Goal: Task Accomplishment & Management: Manage account settings

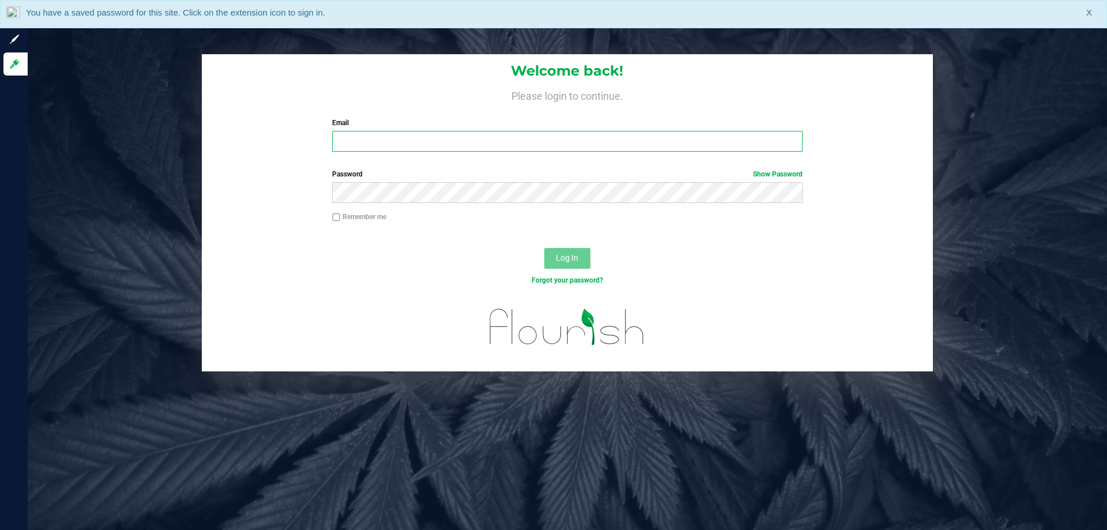
click at [597, 140] on input "Email" at bounding box center [567, 141] width 470 height 21
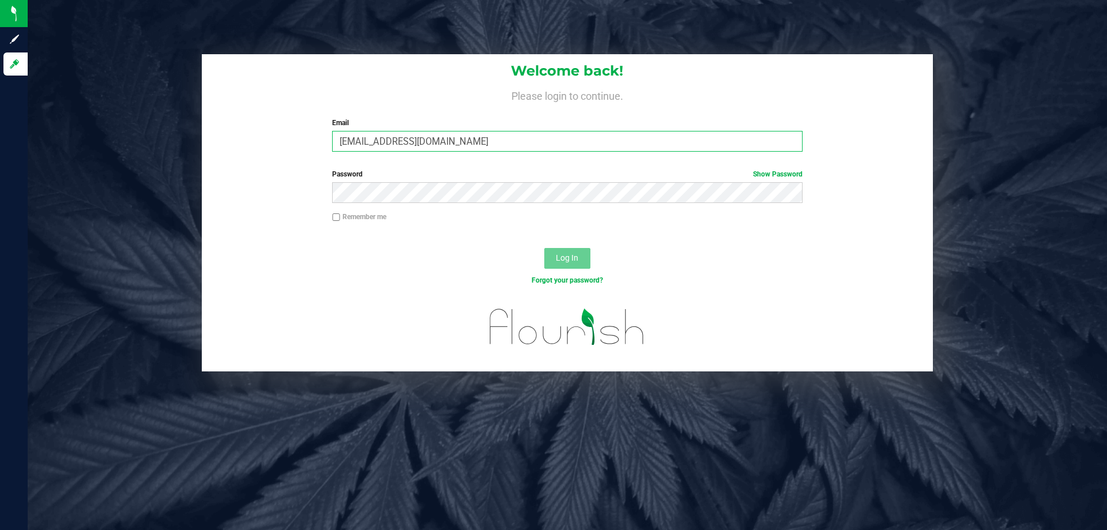
type input "[EMAIL_ADDRESS][DOMAIN_NAME]"
click at [544, 248] on button "Log In" at bounding box center [567, 258] width 46 height 21
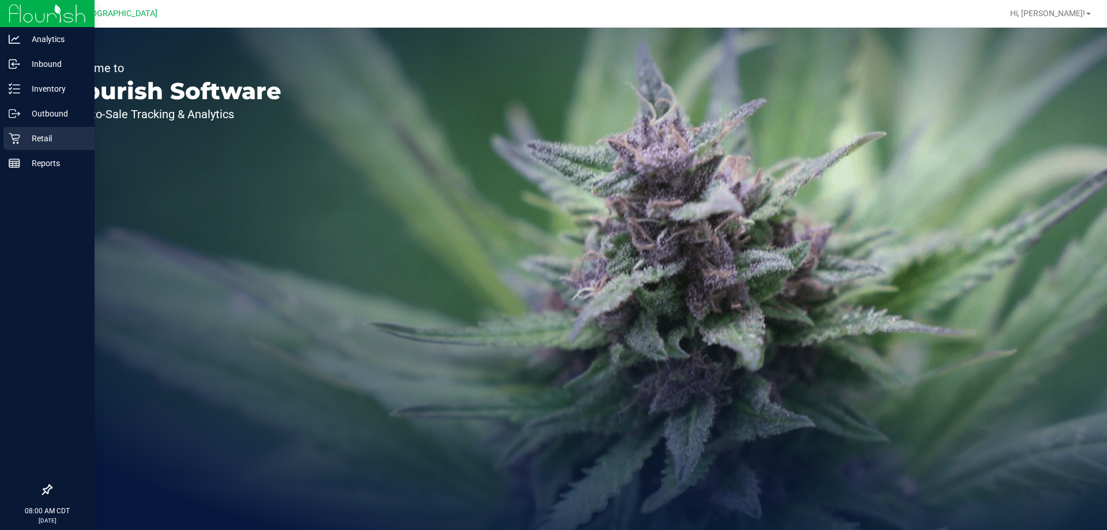
click at [71, 131] on p "Retail" at bounding box center [54, 138] width 69 height 14
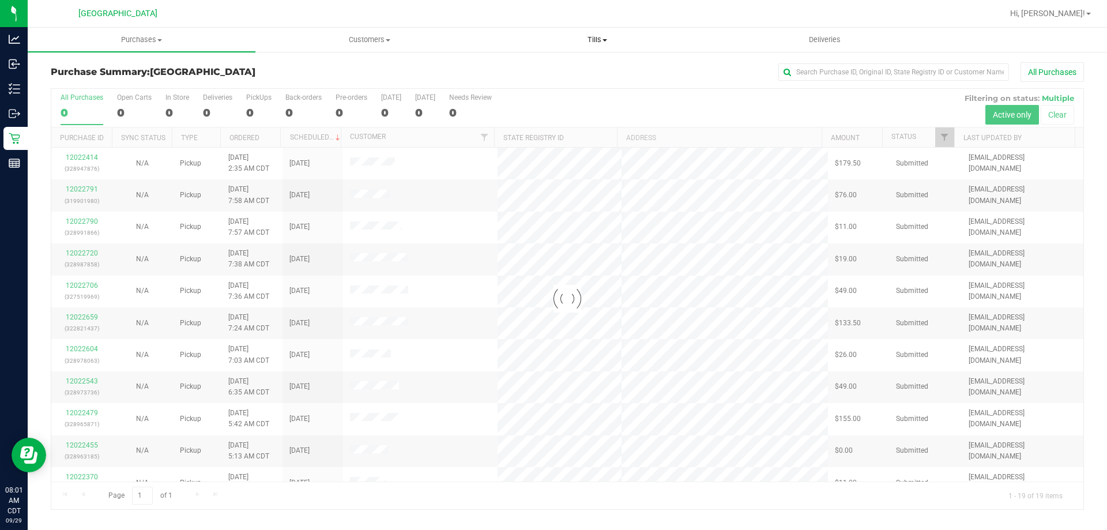
click at [596, 41] on span "Tills" at bounding box center [597, 40] width 227 height 10
click at [574, 80] on span "Reconcile e-payments" at bounding box center [540, 83] width 115 height 10
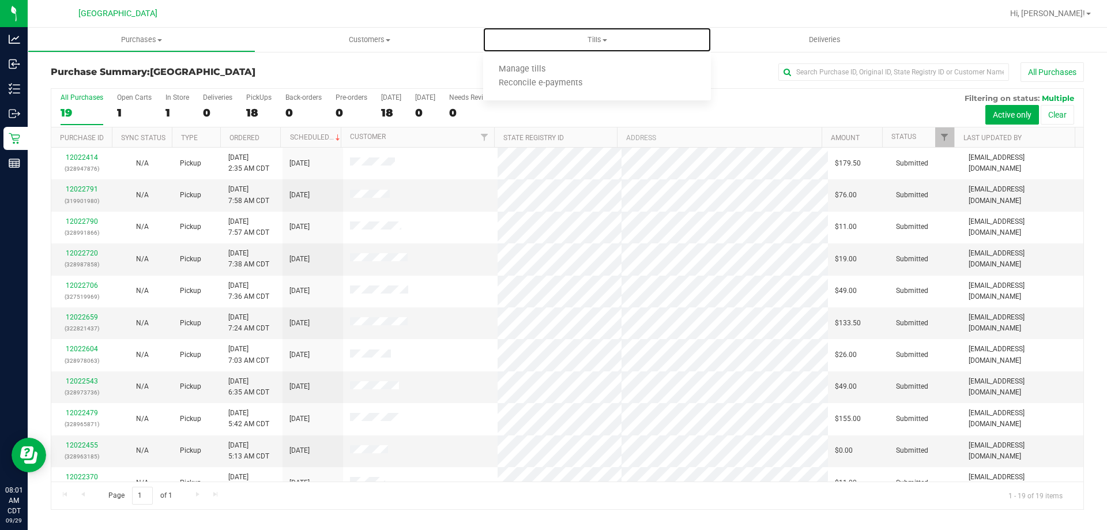
drag, startPoint x: 574, startPoint y: 80, endPoint x: 589, endPoint y: -2, distance: 83.2
click at [589, 0] on html "Analytics Inbound Inventory Outbound Retail Reports 08:01 AM CDT 09/29/2025 09/…" at bounding box center [553, 265] width 1107 height 530
click at [599, 36] on span "Tills" at bounding box center [597, 40] width 228 height 10
click at [559, 63] on li "Manage tills" at bounding box center [597, 70] width 228 height 14
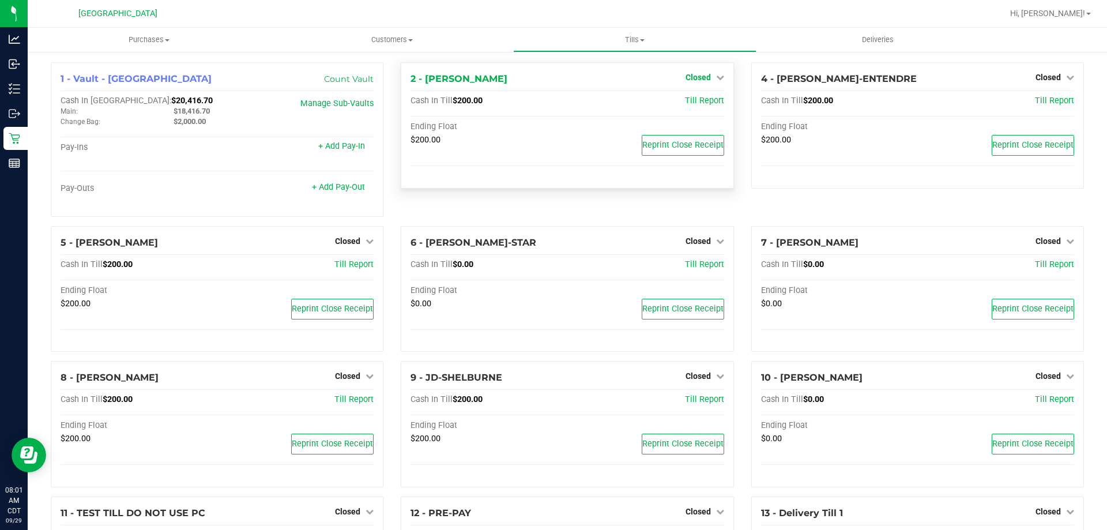
click at [703, 78] on span "Closed" at bounding box center [698, 77] width 25 height 9
click at [683, 100] on link "Open Till" at bounding box center [698, 101] width 31 height 9
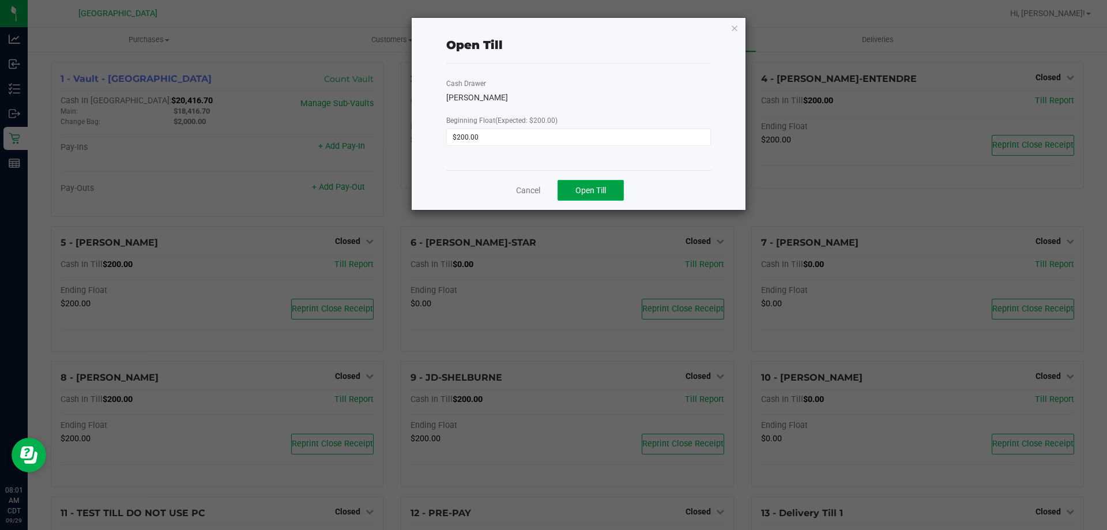
click at [579, 194] on span "Open Till" at bounding box center [590, 190] width 31 height 9
click at [527, 192] on link "Cancel" at bounding box center [523, 190] width 24 height 12
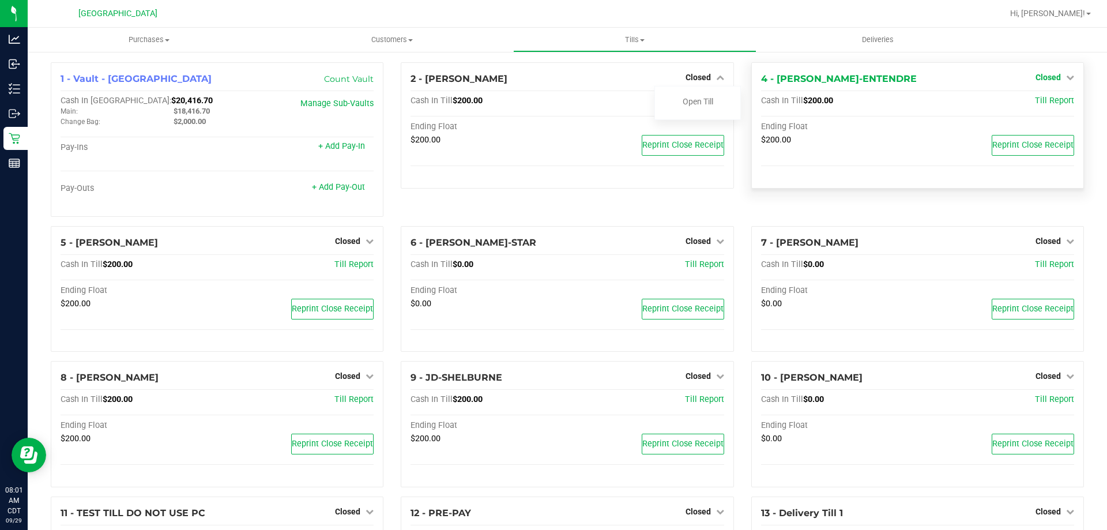
click at [1038, 76] on span "Closed" at bounding box center [1047, 77] width 25 height 9
click at [1044, 99] on link "Open Till" at bounding box center [1048, 101] width 31 height 9
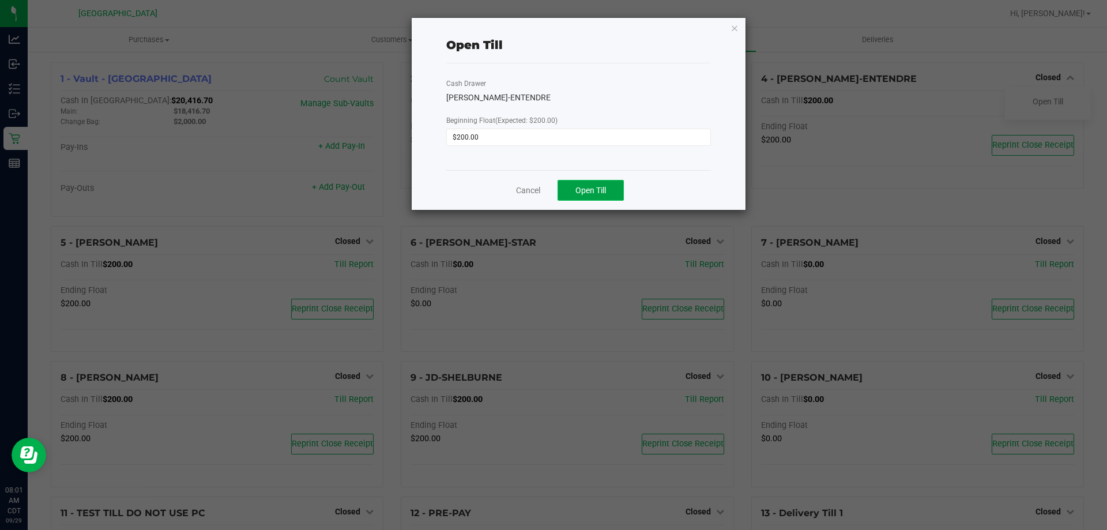
click at [615, 185] on button "Open Till" at bounding box center [591, 190] width 66 height 21
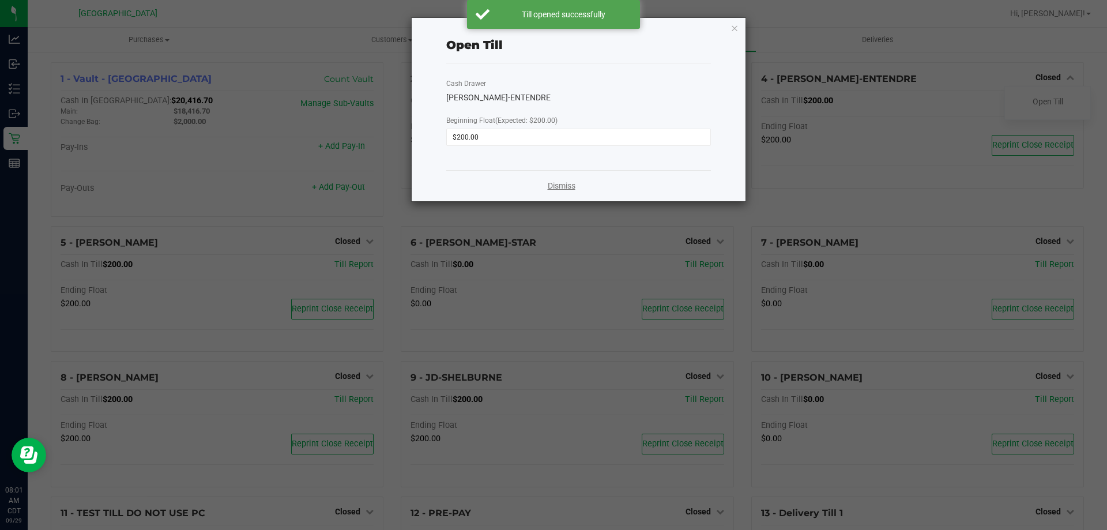
click at [559, 181] on link "Dismiss" at bounding box center [562, 186] width 28 height 12
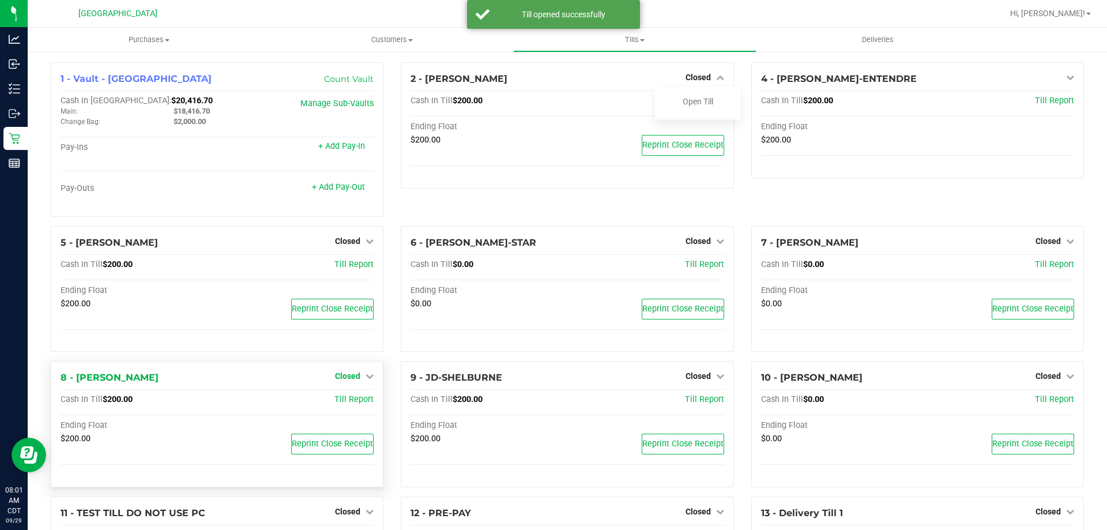
click at [359, 381] on link "Closed" at bounding box center [354, 375] width 39 height 9
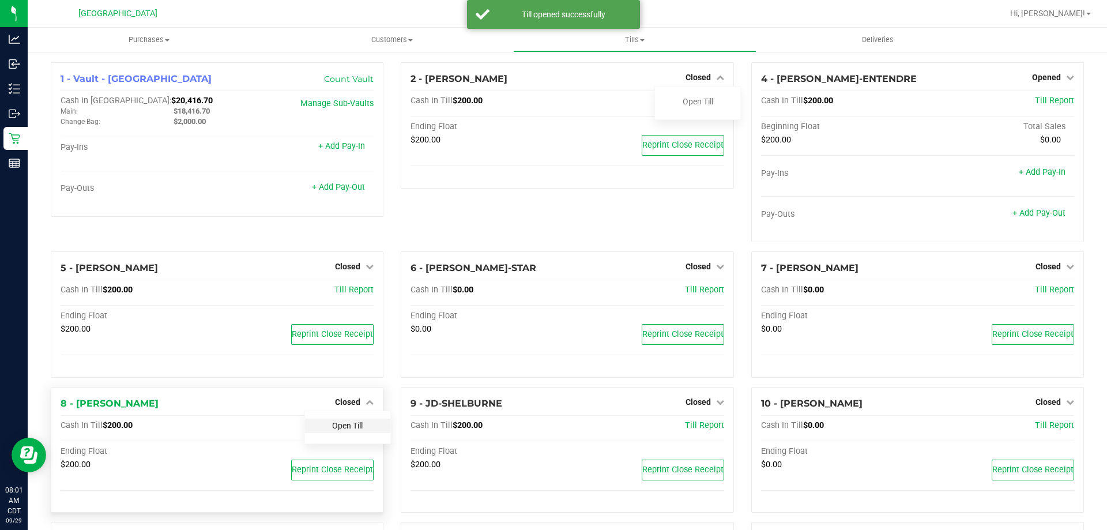
click at [345, 423] on link "Open Till" at bounding box center [347, 425] width 31 height 9
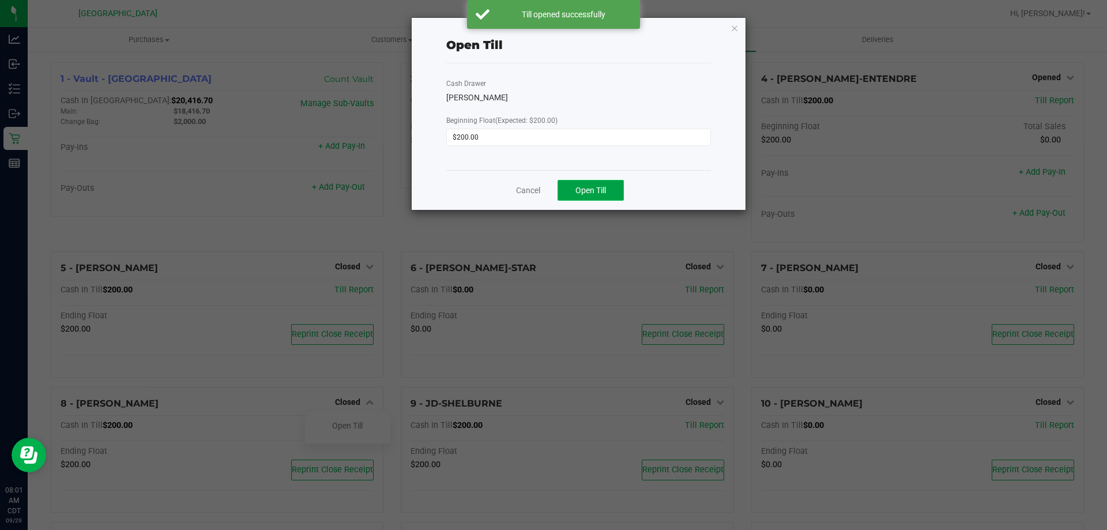
click at [590, 190] on span "Open Till" at bounding box center [590, 190] width 31 height 9
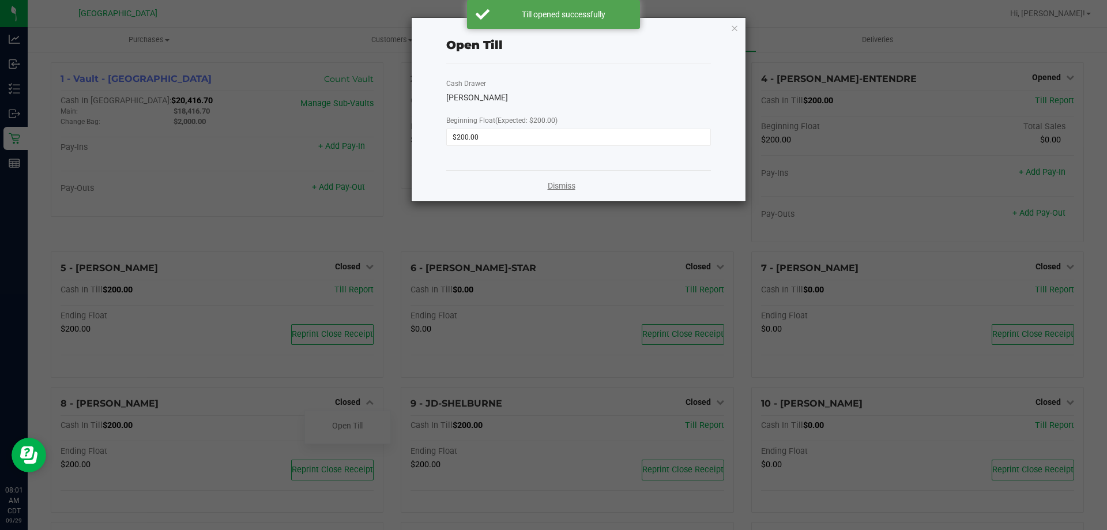
click at [556, 184] on link "Dismiss" at bounding box center [562, 186] width 28 height 12
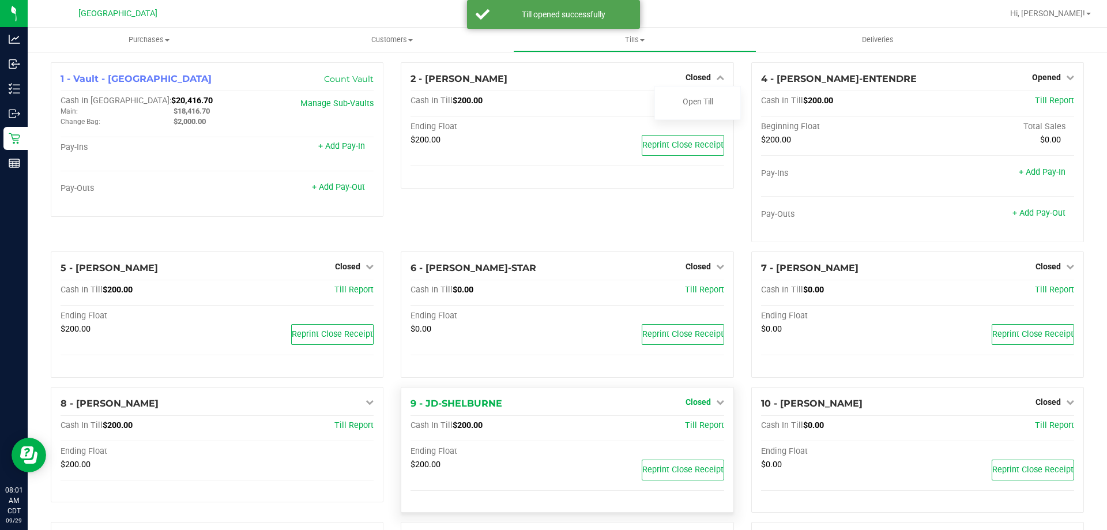
click at [694, 405] on span "Closed" at bounding box center [698, 401] width 25 height 9
click at [699, 430] on link "Open Till" at bounding box center [698, 425] width 31 height 9
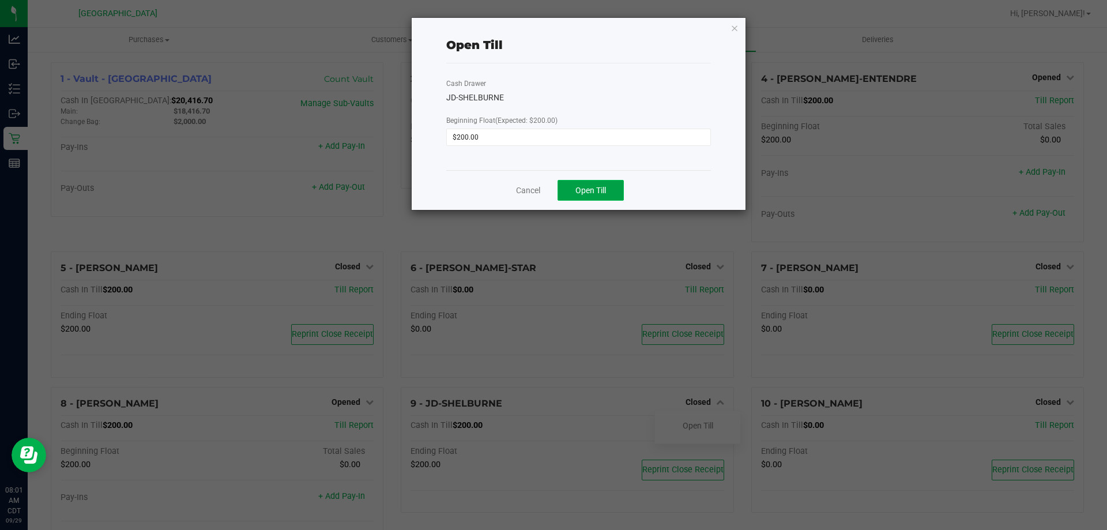
click at [616, 187] on button "Open Till" at bounding box center [591, 190] width 66 height 21
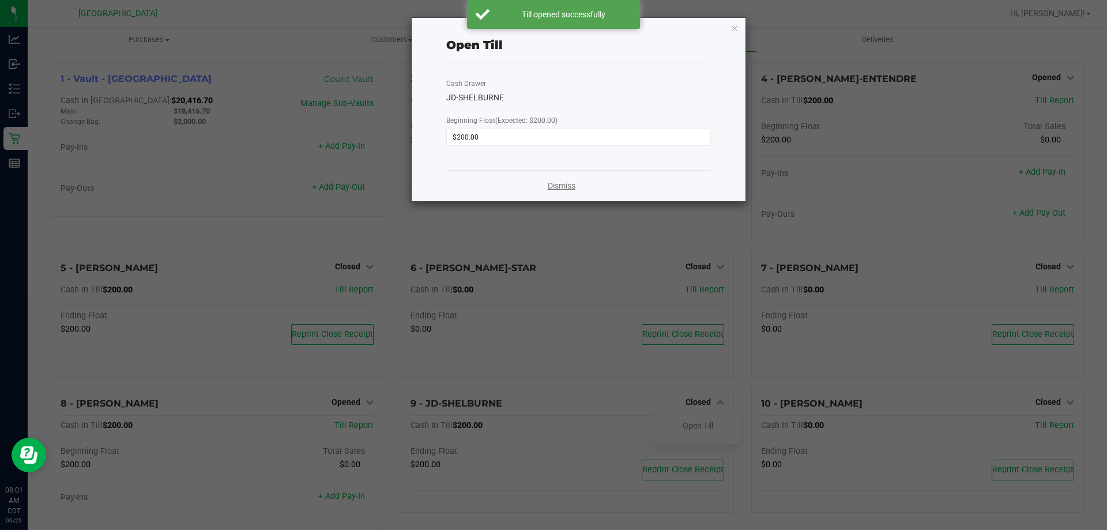
click at [560, 187] on link "Dismiss" at bounding box center [562, 186] width 28 height 12
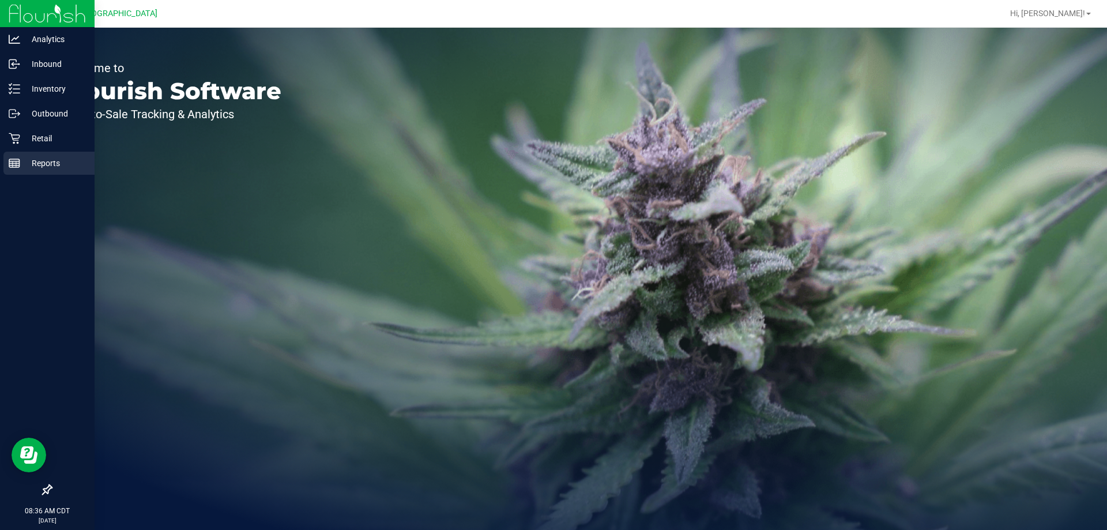
click at [64, 163] on p "Reports" at bounding box center [54, 163] width 69 height 14
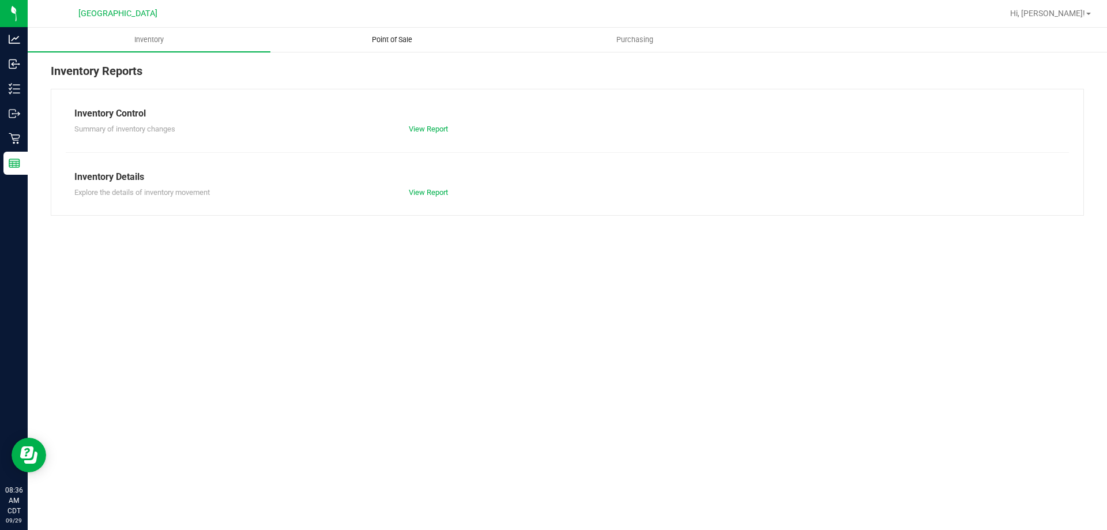
click at [398, 44] on span "Point of Sale" at bounding box center [391, 40] width 71 height 10
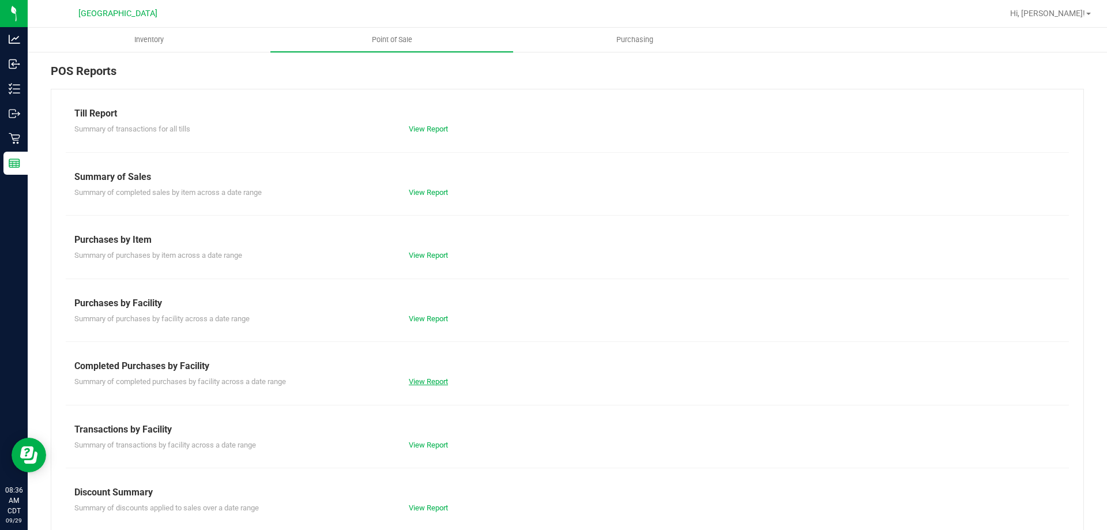
click at [421, 383] on link "View Report" at bounding box center [428, 381] width 39 height 9
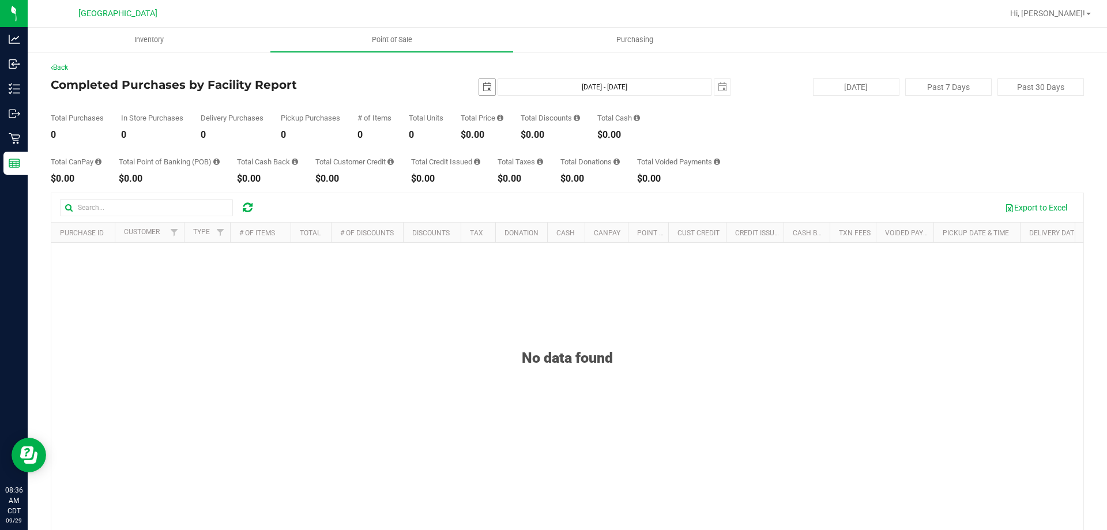
click at [483, 89] on span "select" at bounding box center [487, 86] width 9 height 9
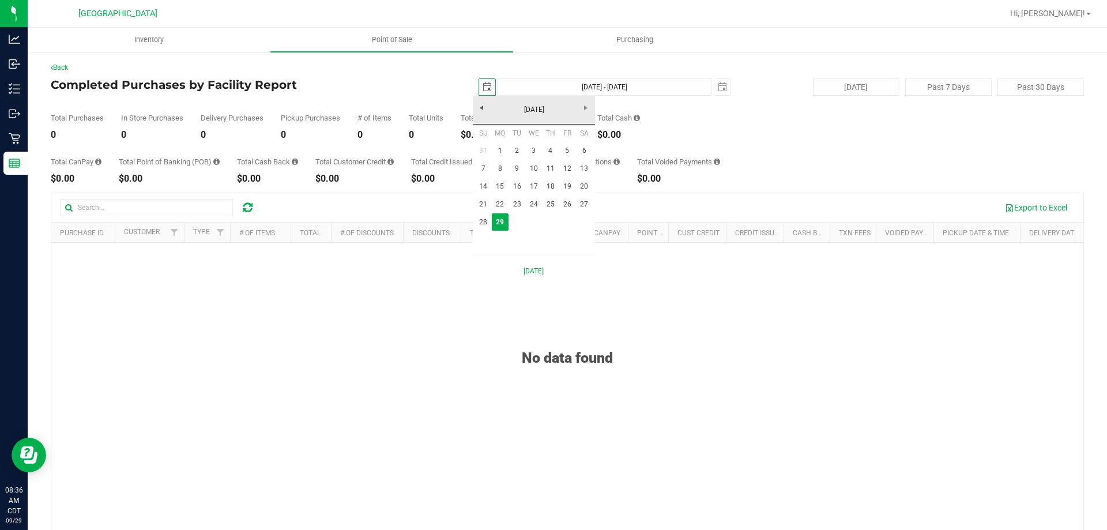
scroll to position [0, 29]
click at [484, 226] on link "28" at bounding box center [483, 222] width 17 height 18
type input "2025-09-28"
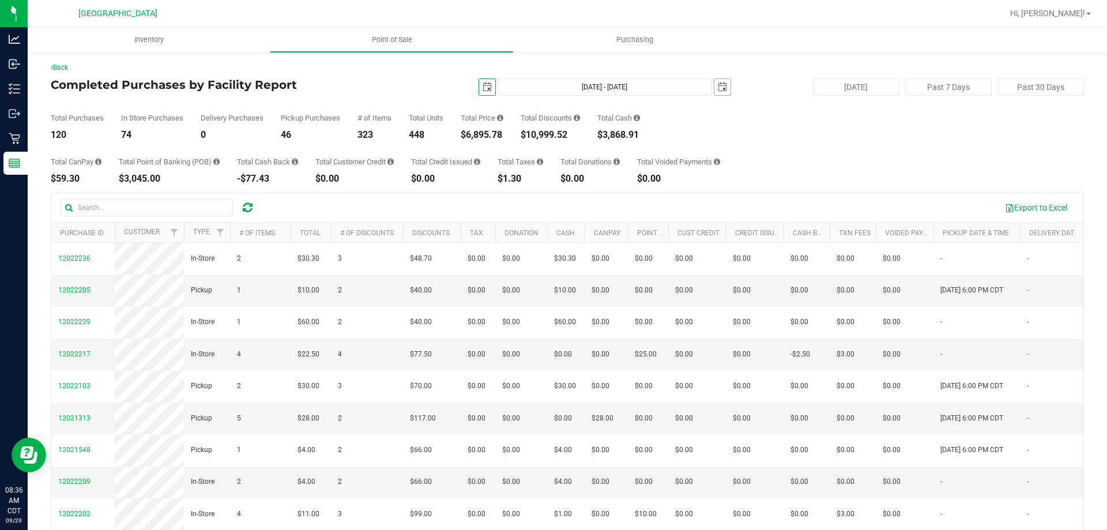
click at [719, 87] on span "select" at bounding box center [722, 86] width 9 height 9
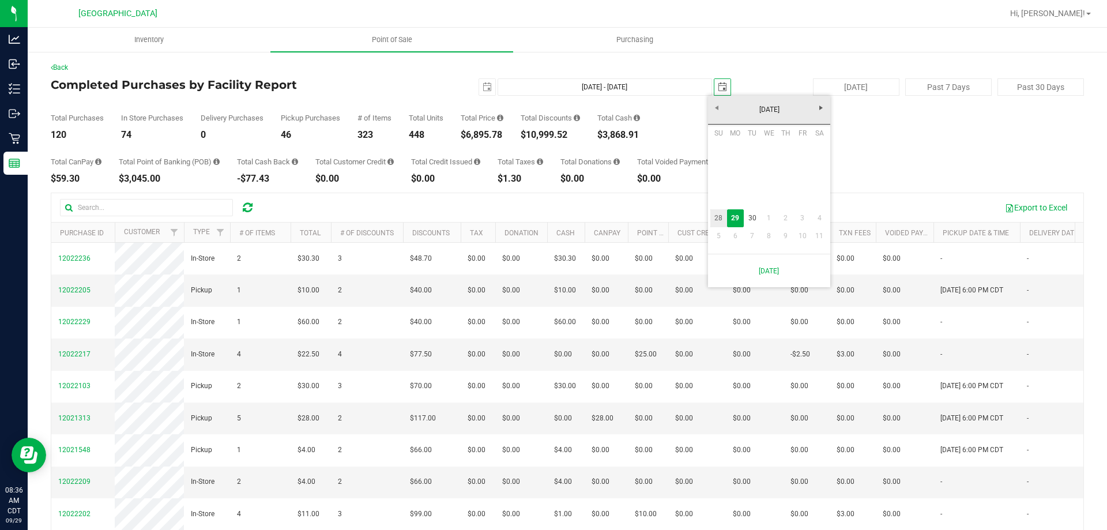
click at [722, 219] on link "28" at bounding box center [718, 218] width 17 height 18
type input "Sep 28, 2025 - Sep 28, 2025"
type input "2025-09-28"
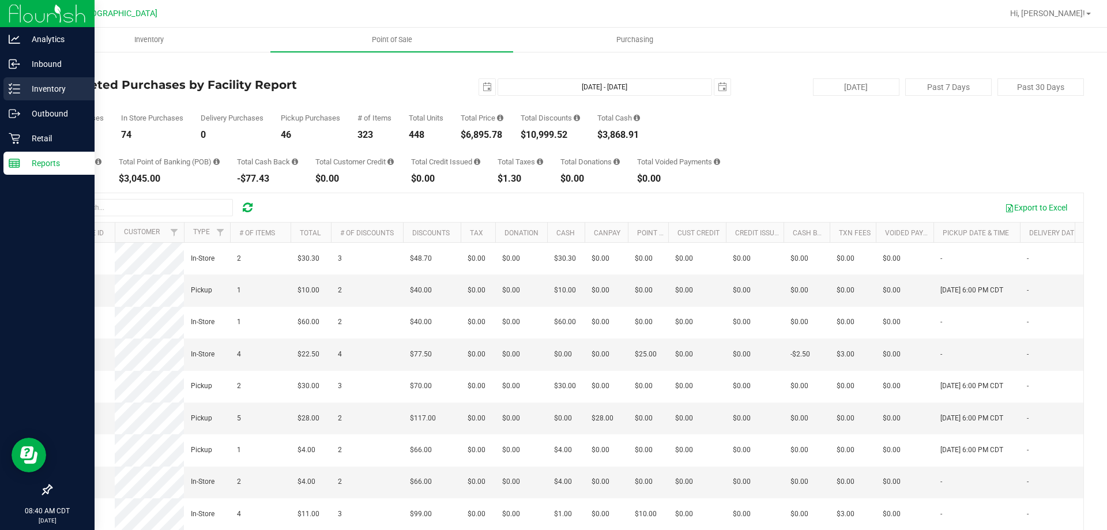
click at [38, 92] on p "Inventory" at bounding box center [54, 89] width 69 height 14
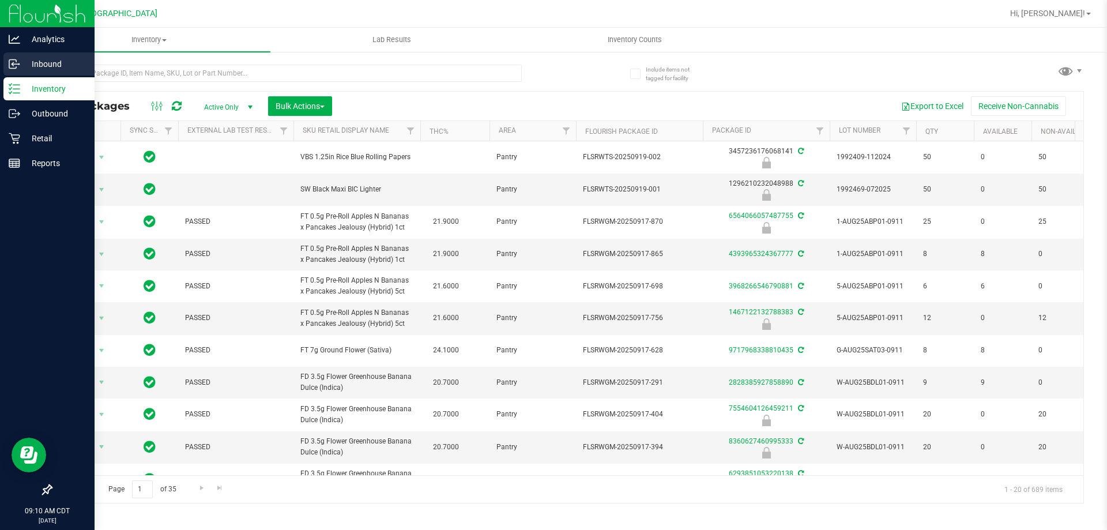
click at [55, 68] on p "Inbound" at bounding box center [54, 64] width 69 height 14
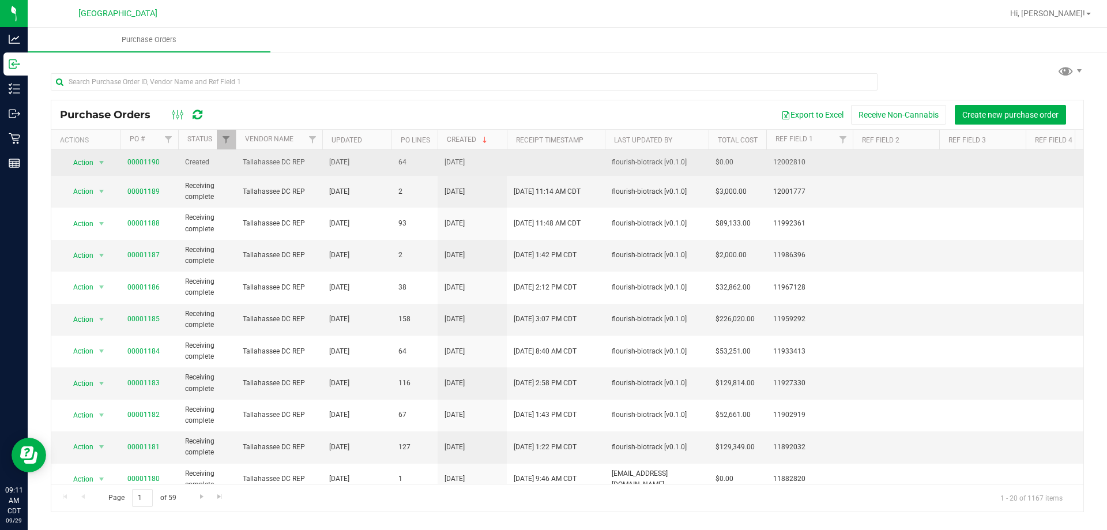
click at [142, 157] on span "00001190" at bounding box center [143, 162] width 32 height 11
click at [142, 159] on link "00001190" at bounding box center [143, 162] width 32 height 8
